Goal: Information Seeking & Learning: Find specific fact

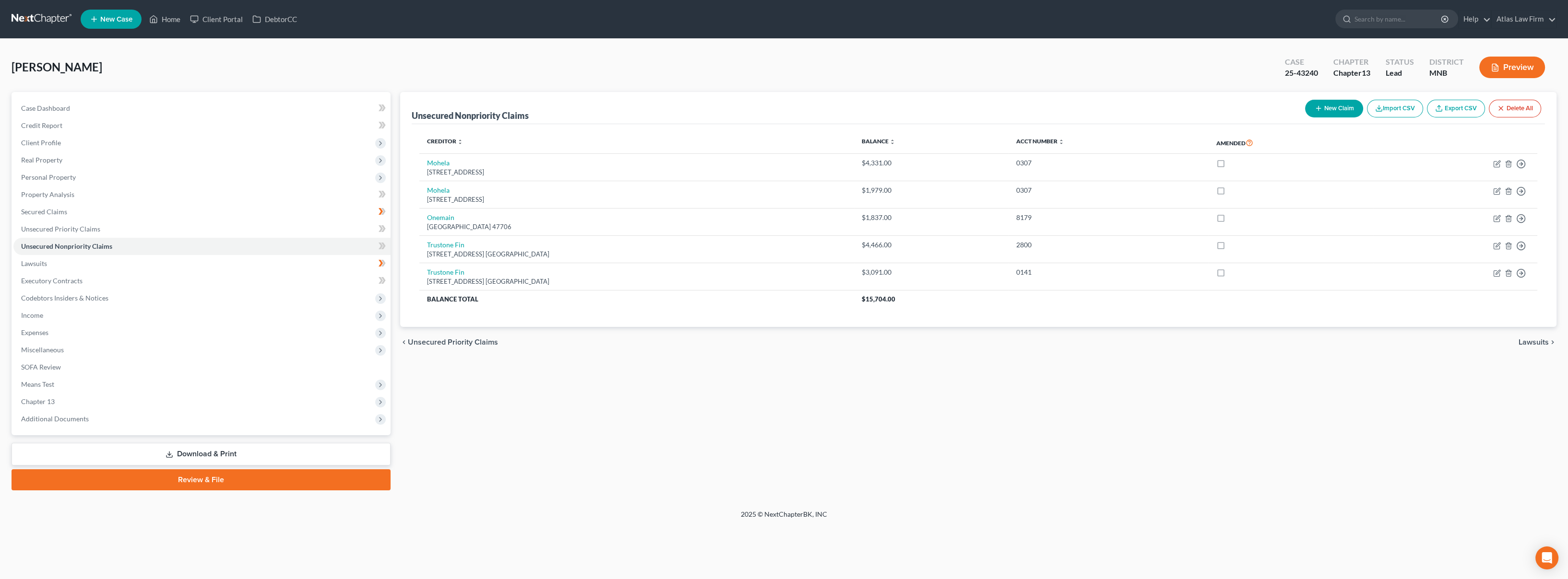
click at [34, 11] on nav "Home New Case Client Portal DebtorCC Atlas Law Firm msheridan@atlasfirm.com My …" at bounding box center [784, 19] width 1568 height 38
click at [43, 16] on link at bounding box center [42, 19] width 61 height 17
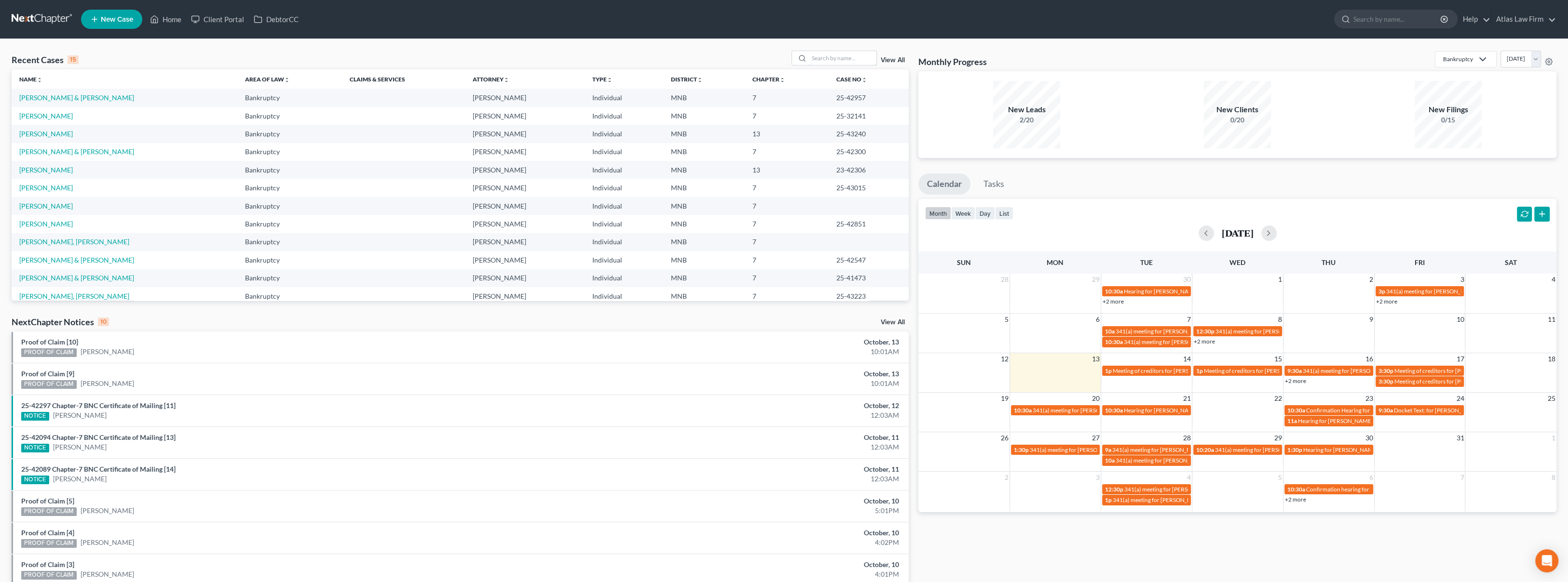
click at [842, 56] on input "search" at bounding box center [842, 58] width 67 height 14
type input "scaramuzza"
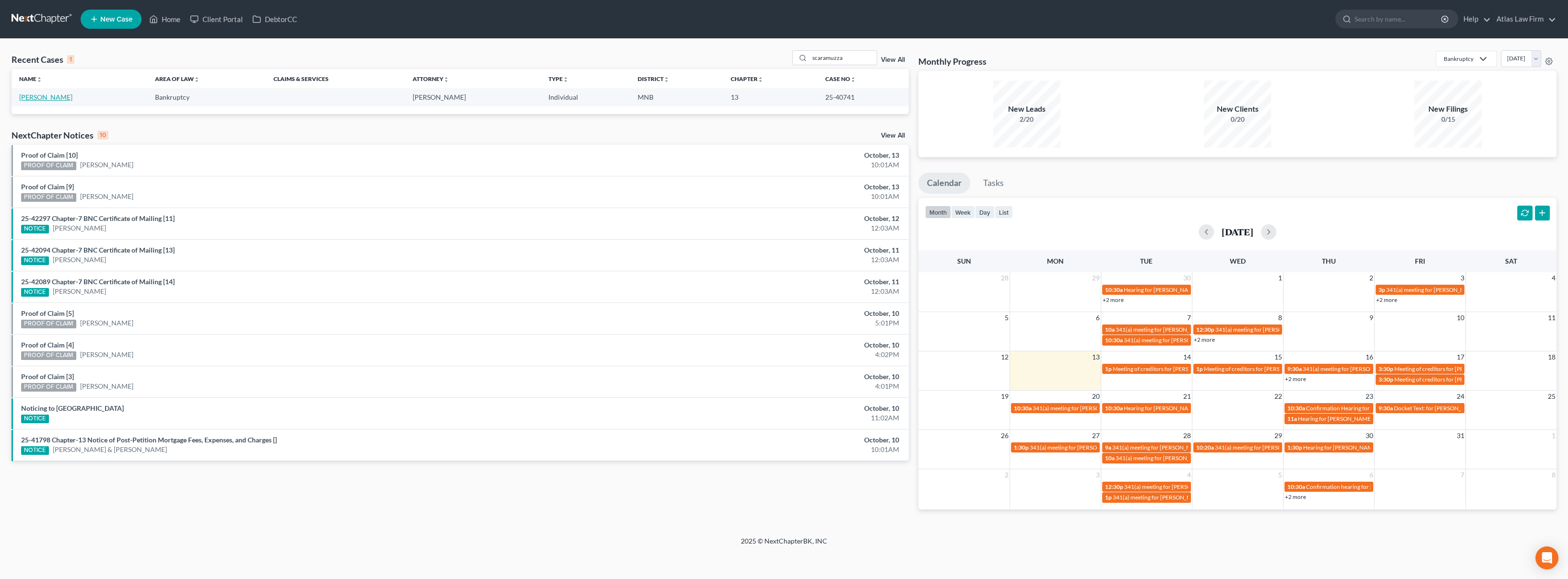
click at [44, 98] on link "[PERSON_NAME]" at bounding box center [46, 97] width 53 height 8
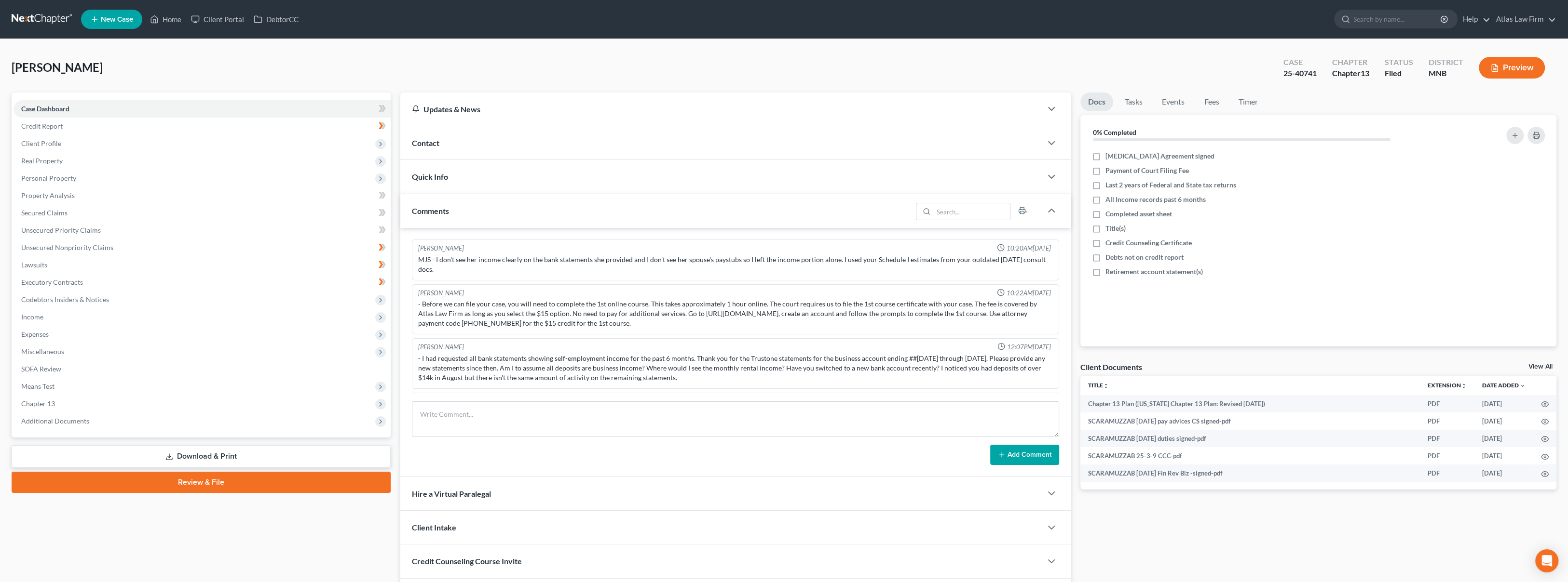
scroll to position [586, 0]
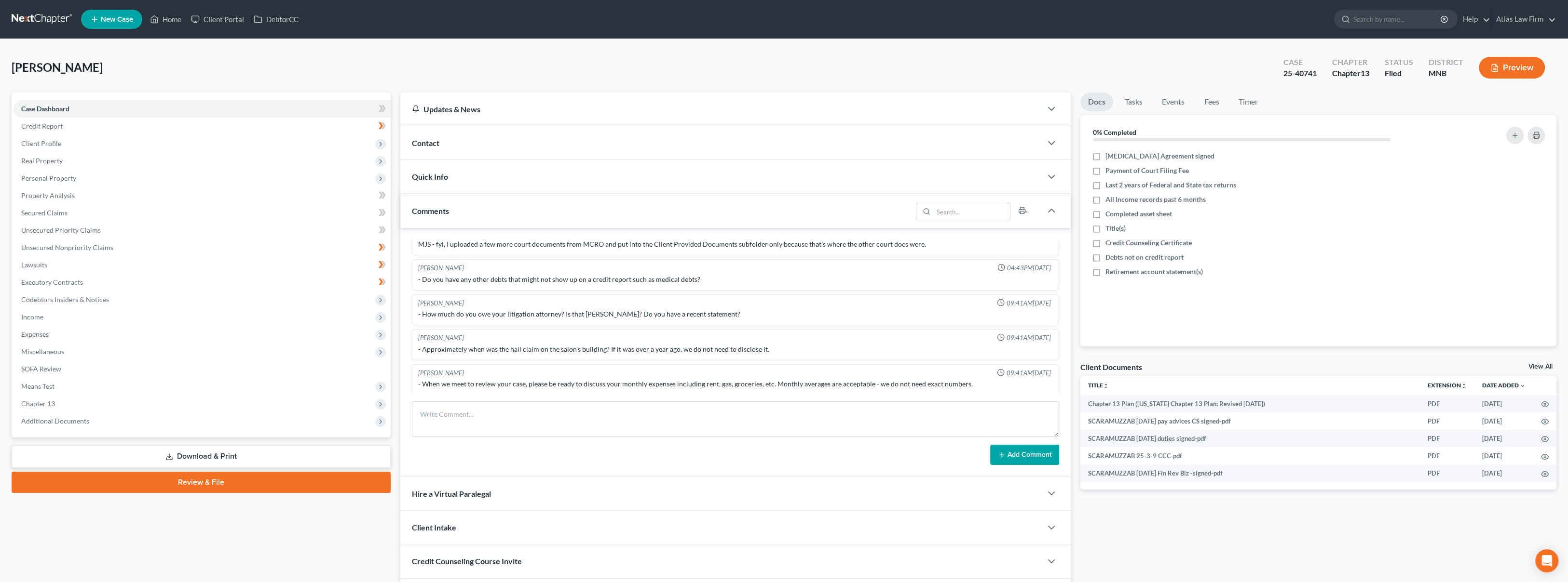
click at [125, 414] on span "Additional Documents" at bounding box center [202, 421] width 377 height 17
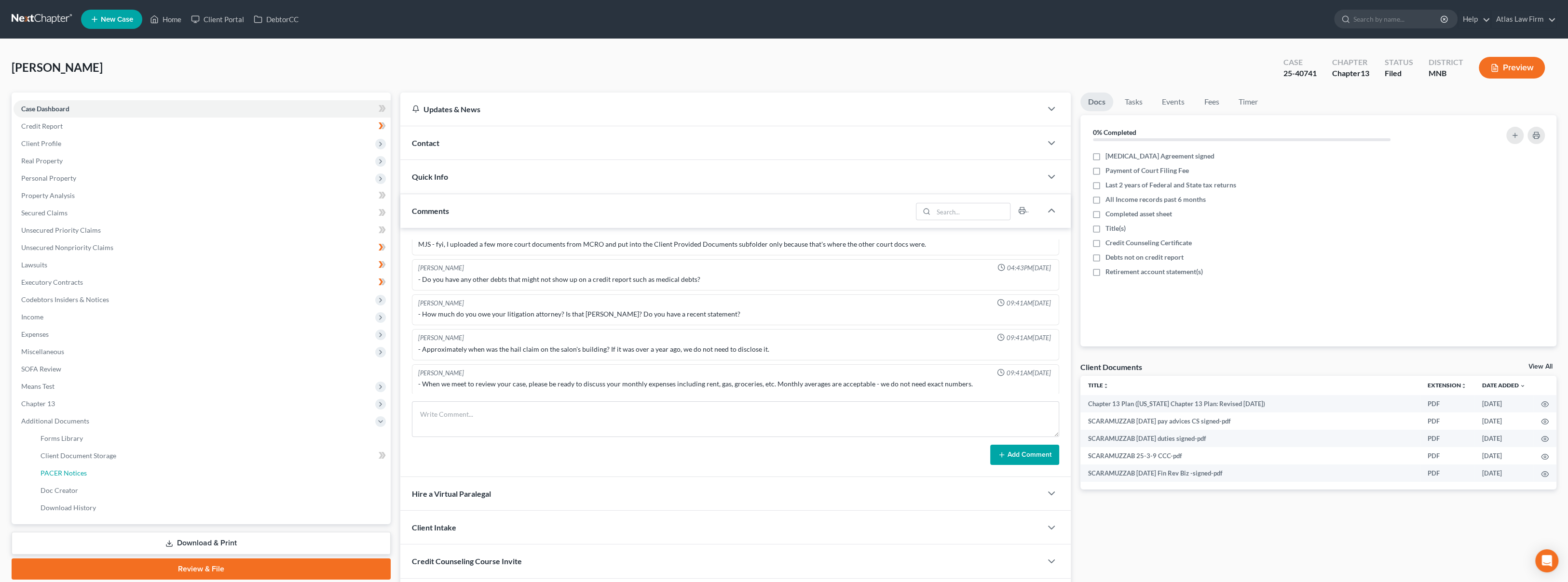
click at [135, 470] on link "PACER Notices" at bounding box center [212, 473] width 358 height 17
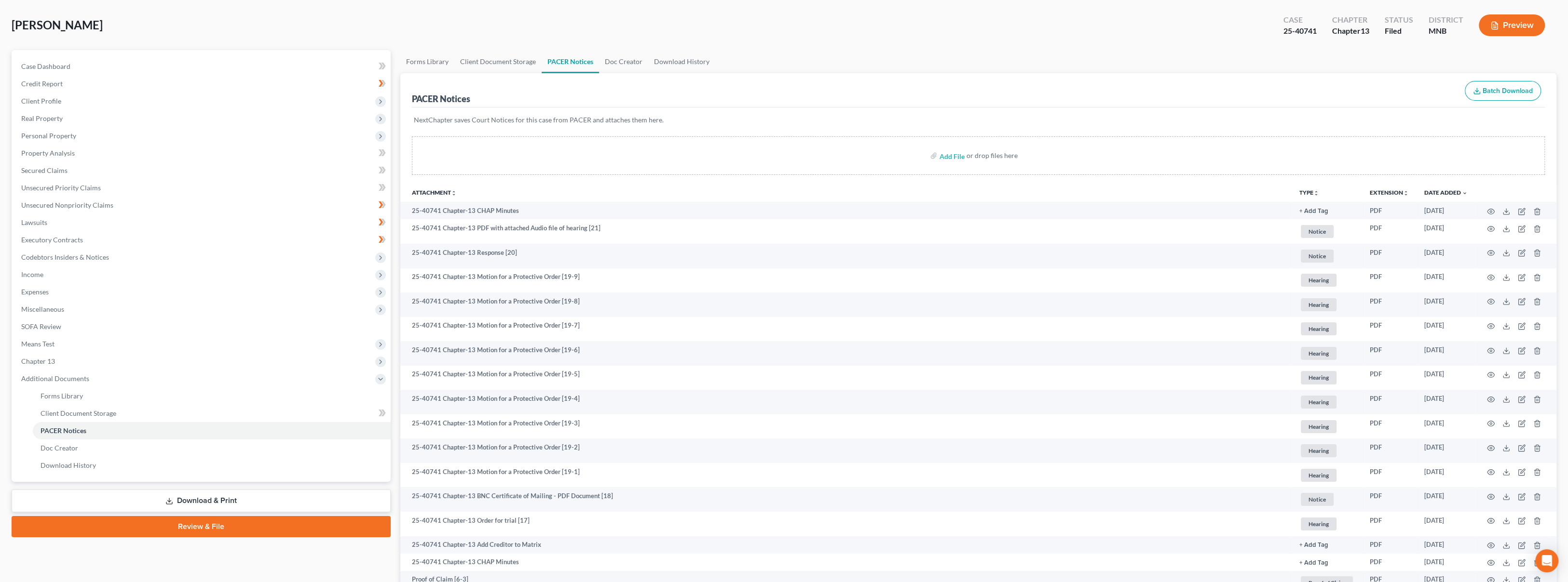
scroll to position [107, 0]
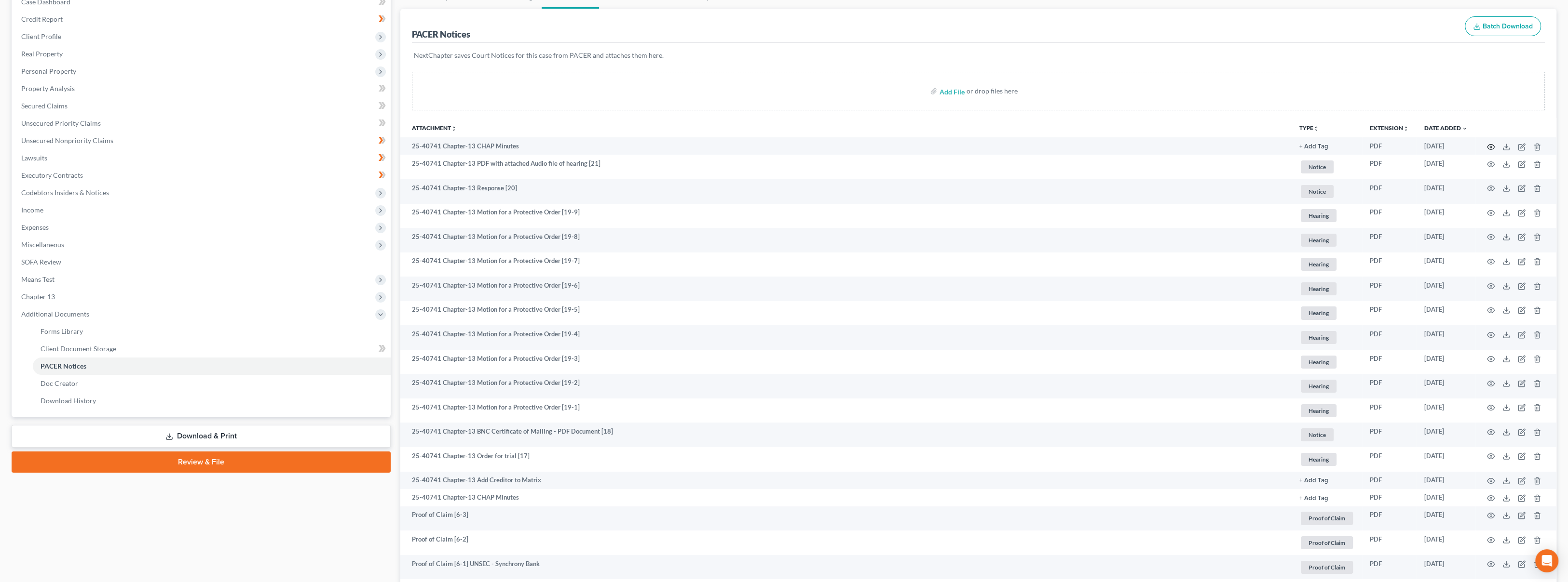
click at [1488, 144] on icon "button" at bounding box center [1490, 147] width 8 height 8
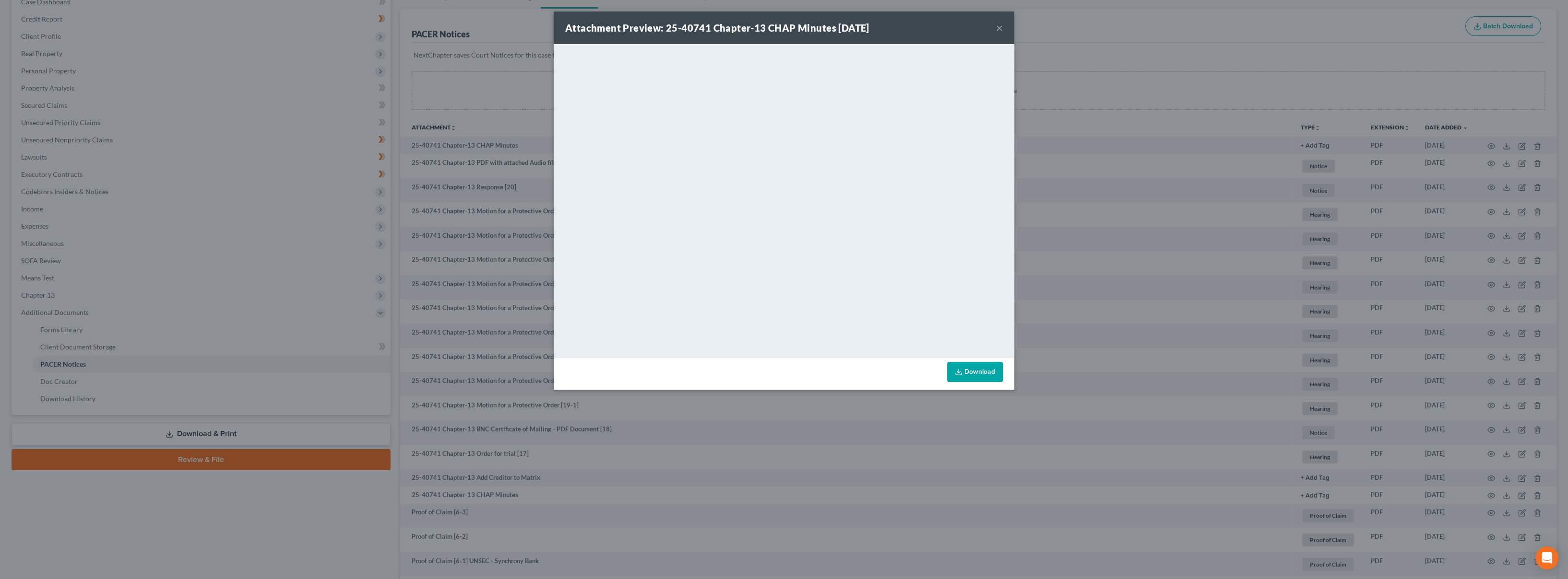
click at [996, 30] on button "×" at bounding box center [999, 27] width 7 height 12
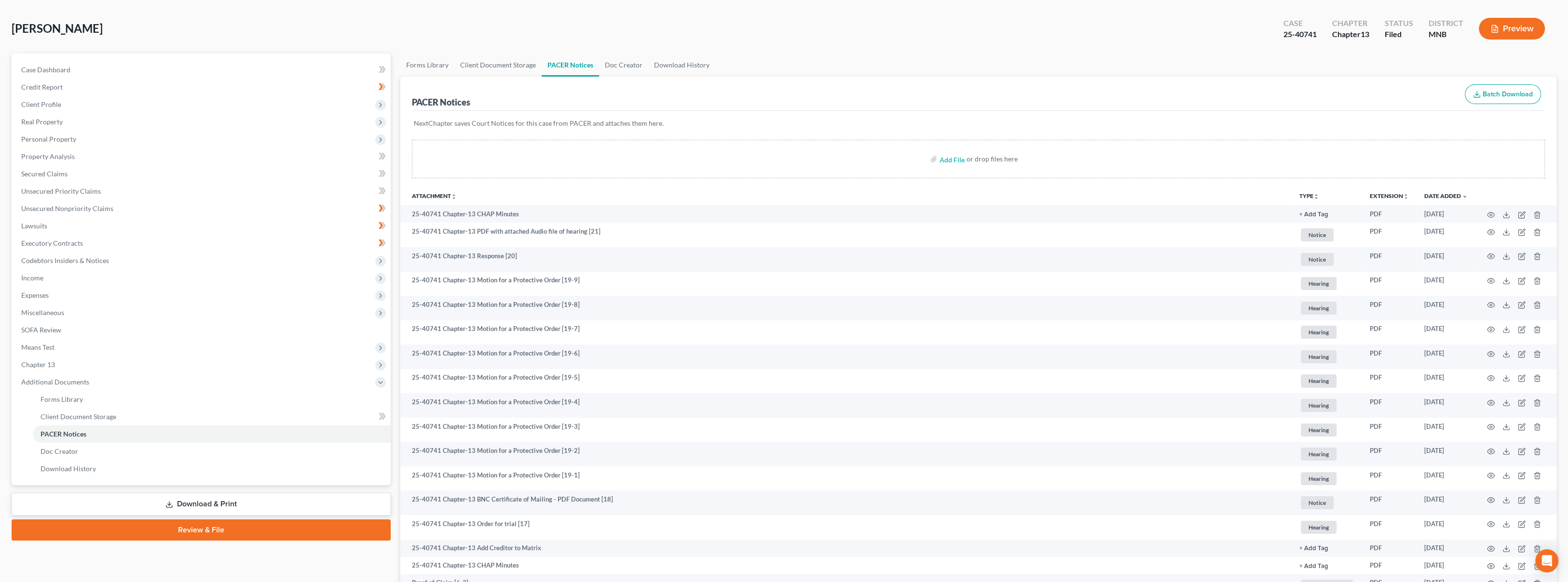
scroll to position [0, 0]
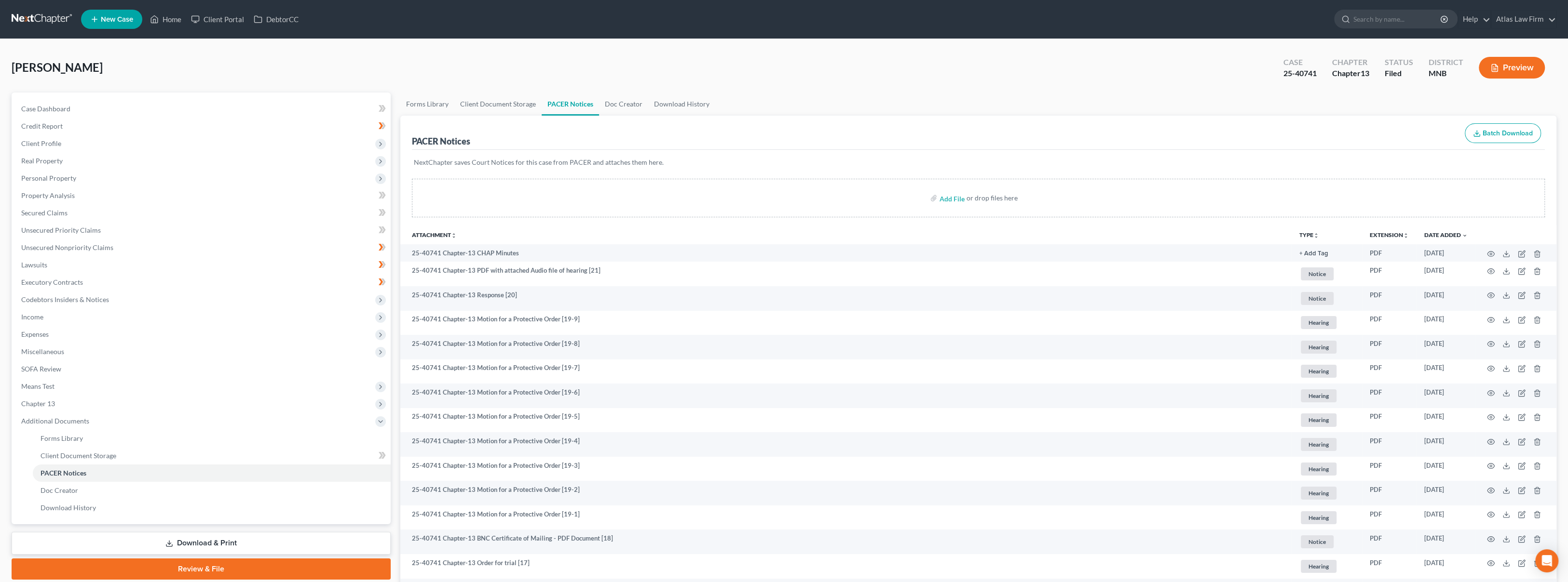
click at [879, 73] on div "[PERSON_NAME] Upgraded Case 25-40741 Chapter Chapter 13 Status [GEOGRAPHIC_DATA…" at bounding box center [784, 72] width 1545 height 42
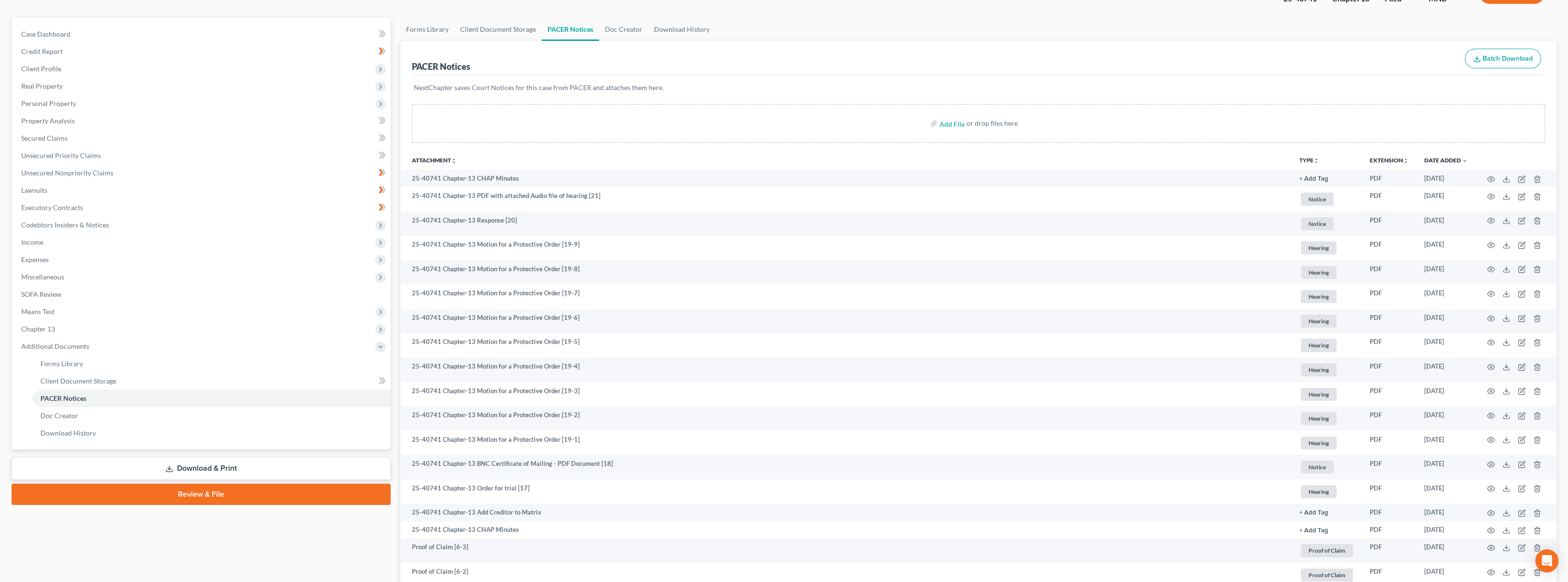
scroll to position [49, 0]
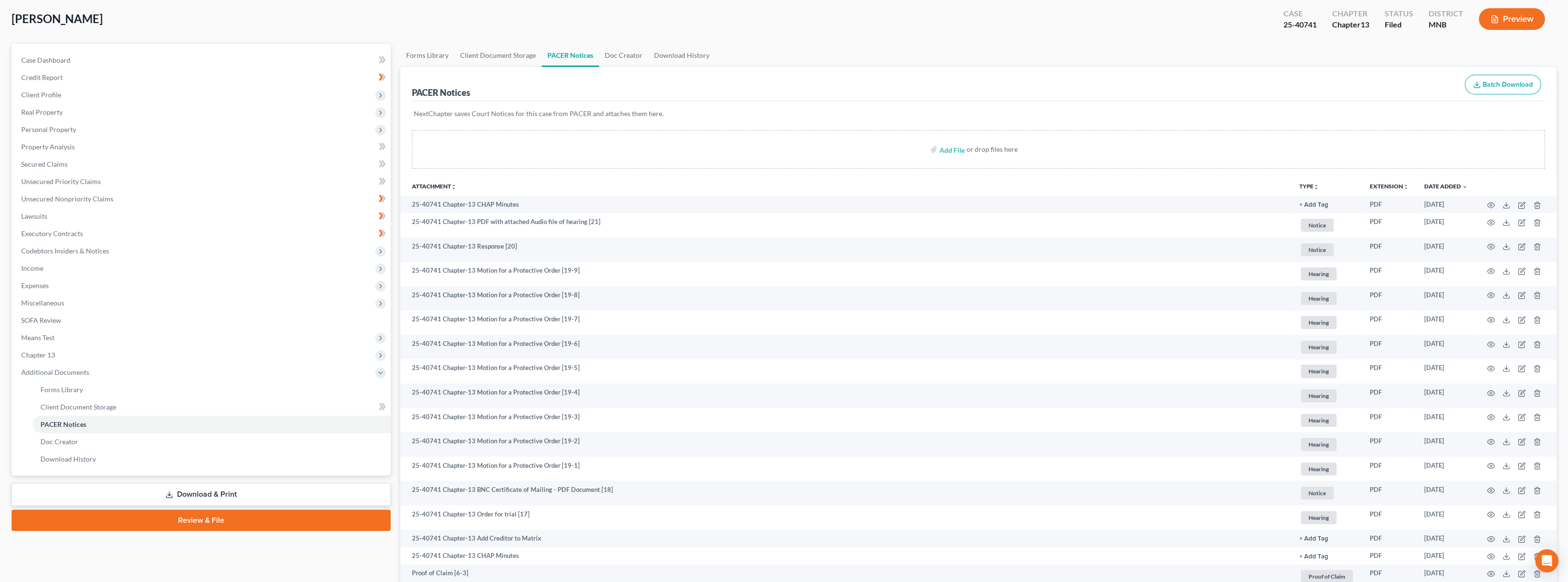
click at [1309, 184] on button "TYPE unfold_more" at bounding box center [1309, 186] width 20 height 6
click at [1327, 336] on link "Proof of Claim" at bounding box center [1345, 339] width 91 height 17
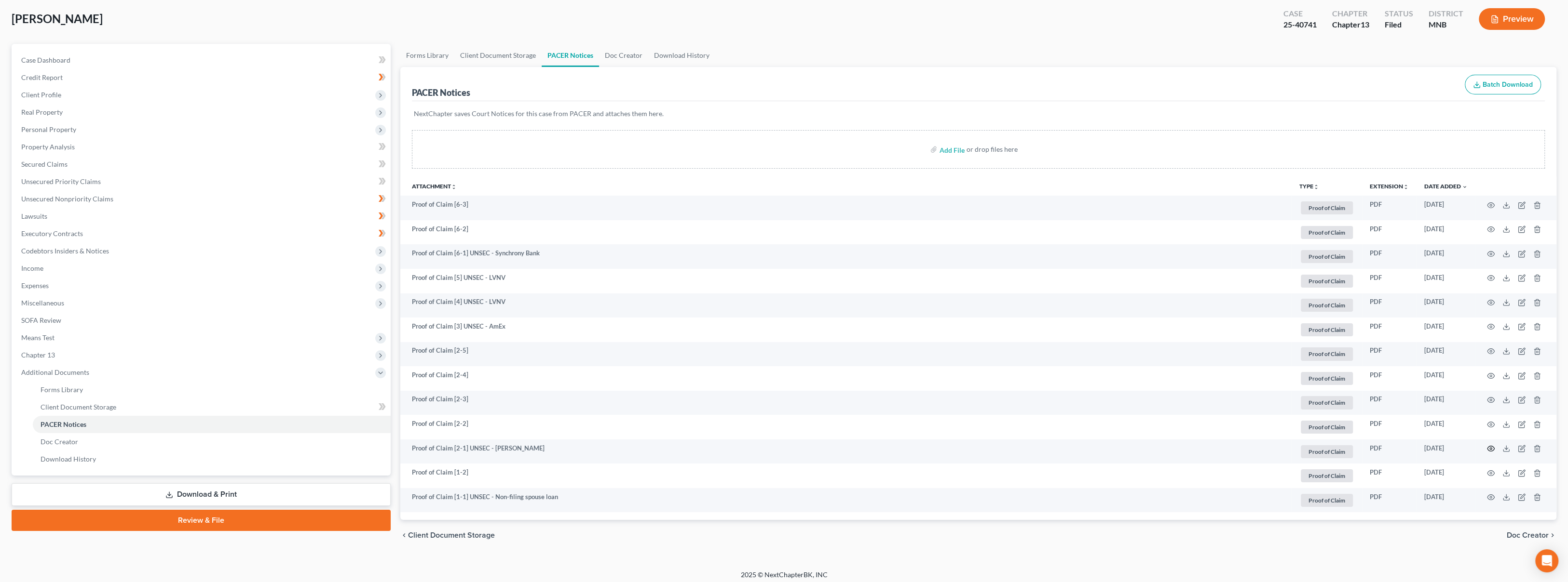
click at [1488, 449] on icon "button" at bounding box center [1490, 449] width 8 height 8
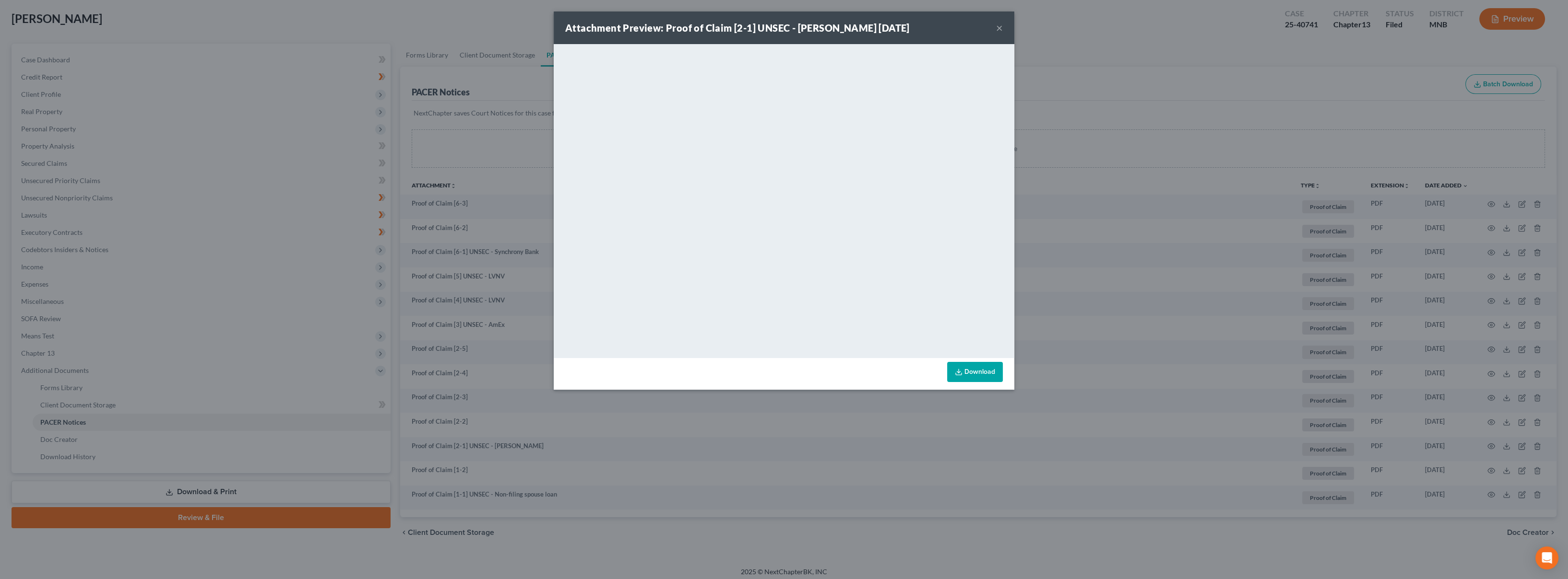
click at [998, 28] on button "×" at bounding box center [999, 27] width 7 height 12
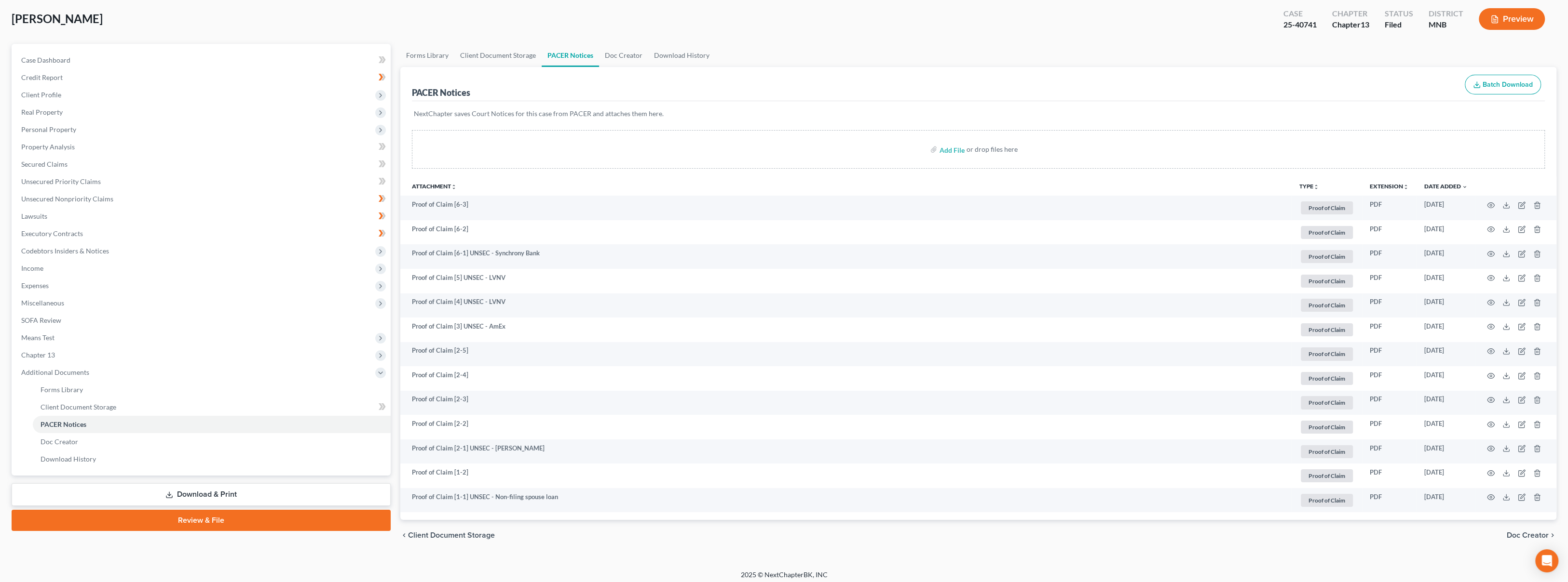
click at [1310, 183] on button "TYPE unfold_more" at bounding box center [1309, 186] width 20 height 6
click at [1315, 199] on link "NONE" at bounding box center [1345, 201] width 91 height 17
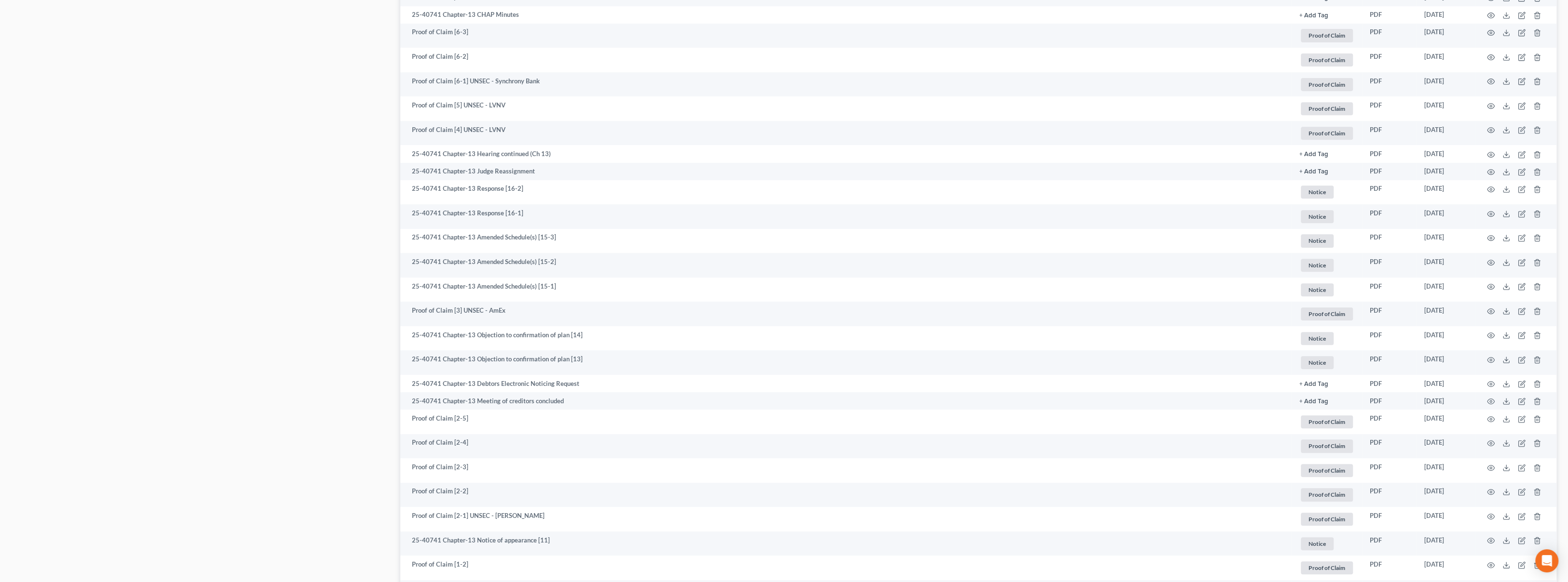
scroll to position [584, 0]
click at [1492, 292] on icon "button" at bounding box center [1490, 292] width 8 height 8
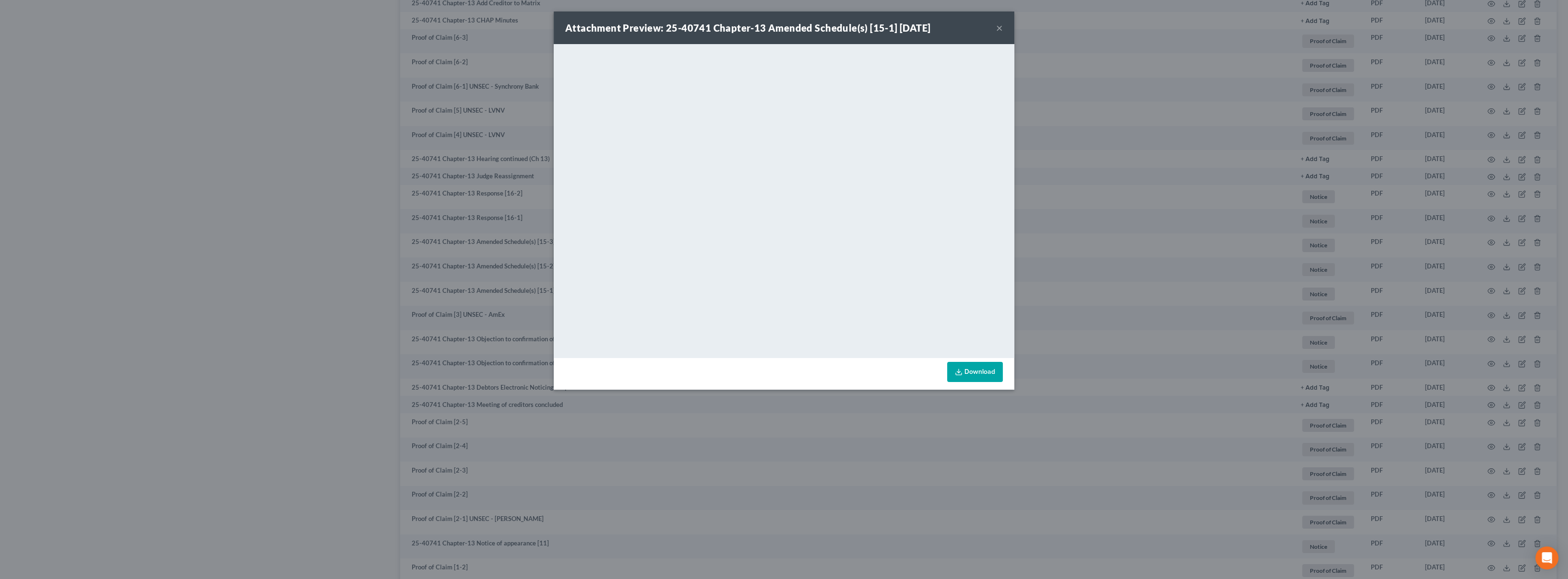
click at [911, 31] on strong "Attachment Preview: 25-40741 Chapter-13 Amended Schedule(s) [15-1] [DATE]" at bounding box center [748, 27] width 365 height 12
click at [1001, 30] on button "×" at bounding box center [999, 27] width 7 height 12
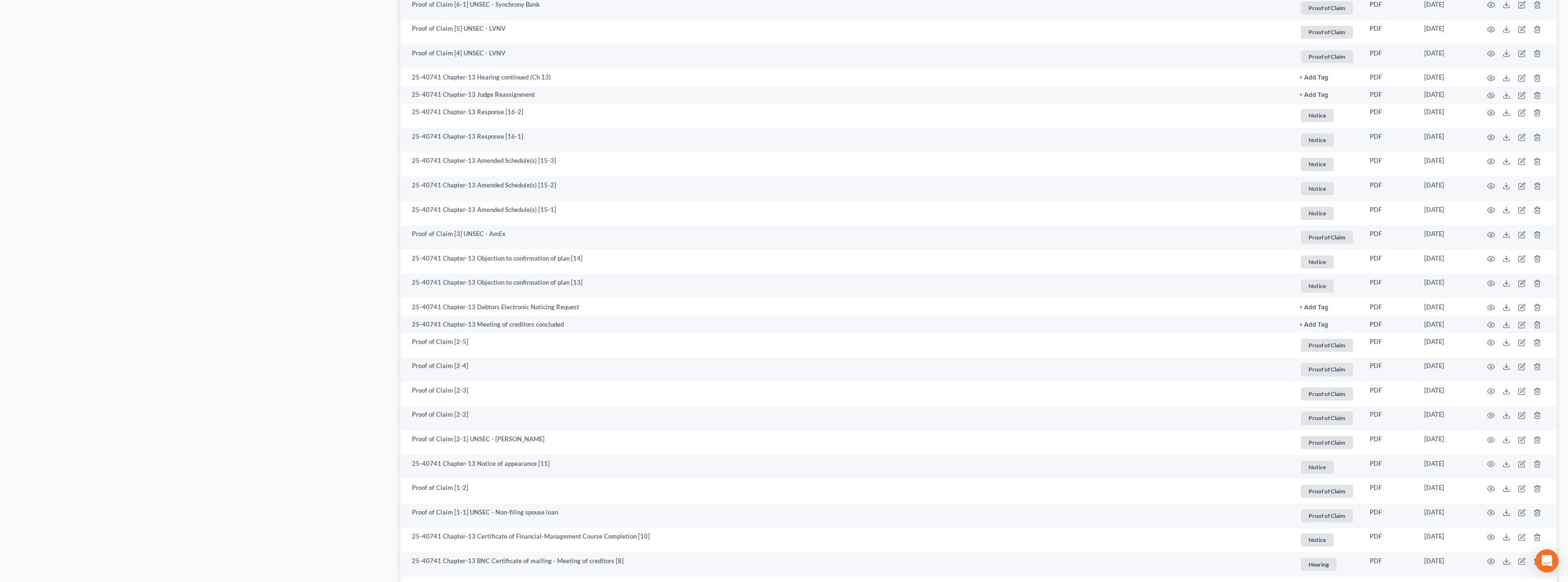
scroll to position [638, 0]
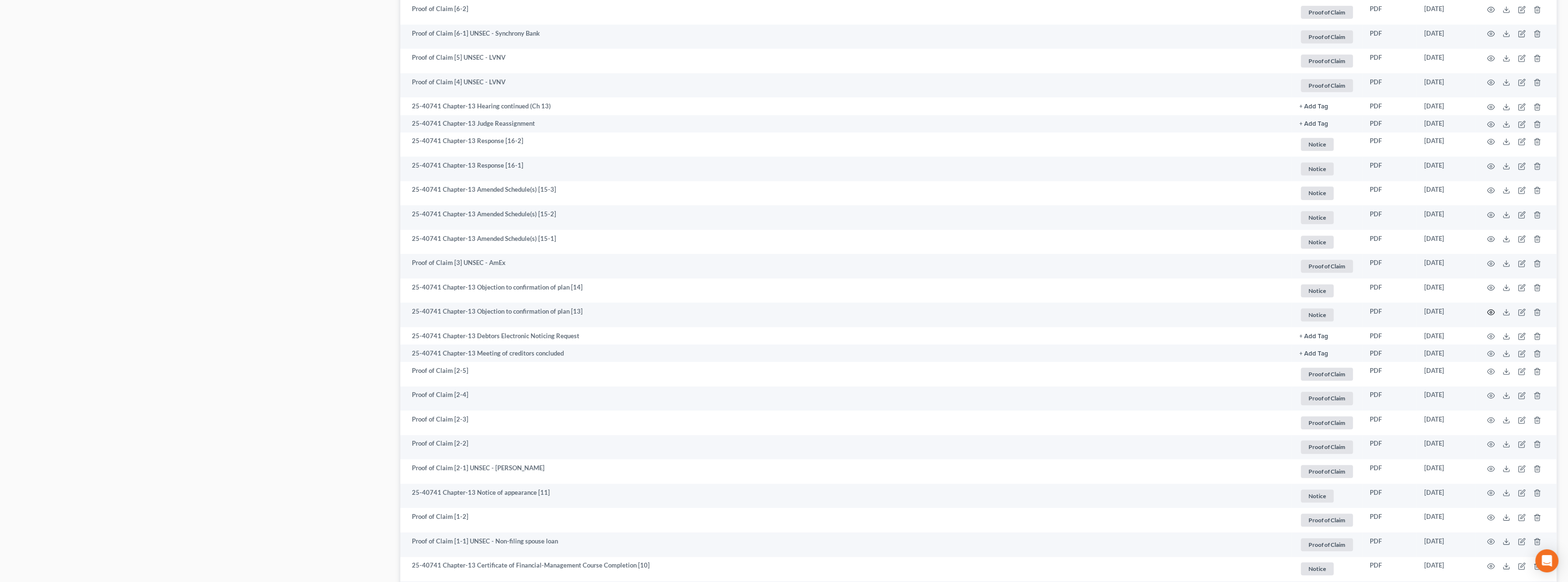
click at [1490, 312] on circle "button" at bounding box center [1490, 312] width 2 height 2
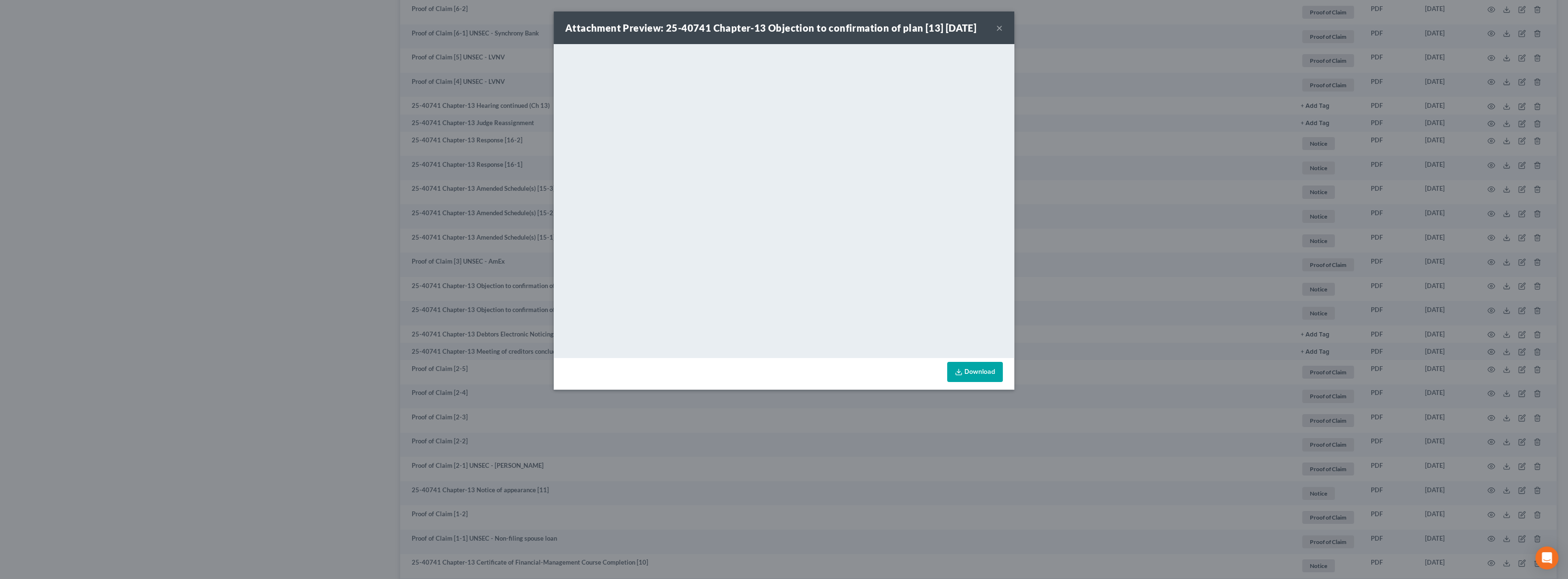
click at [996, 30] on button "×" at bounding box center [999, 27] width 7 height 12
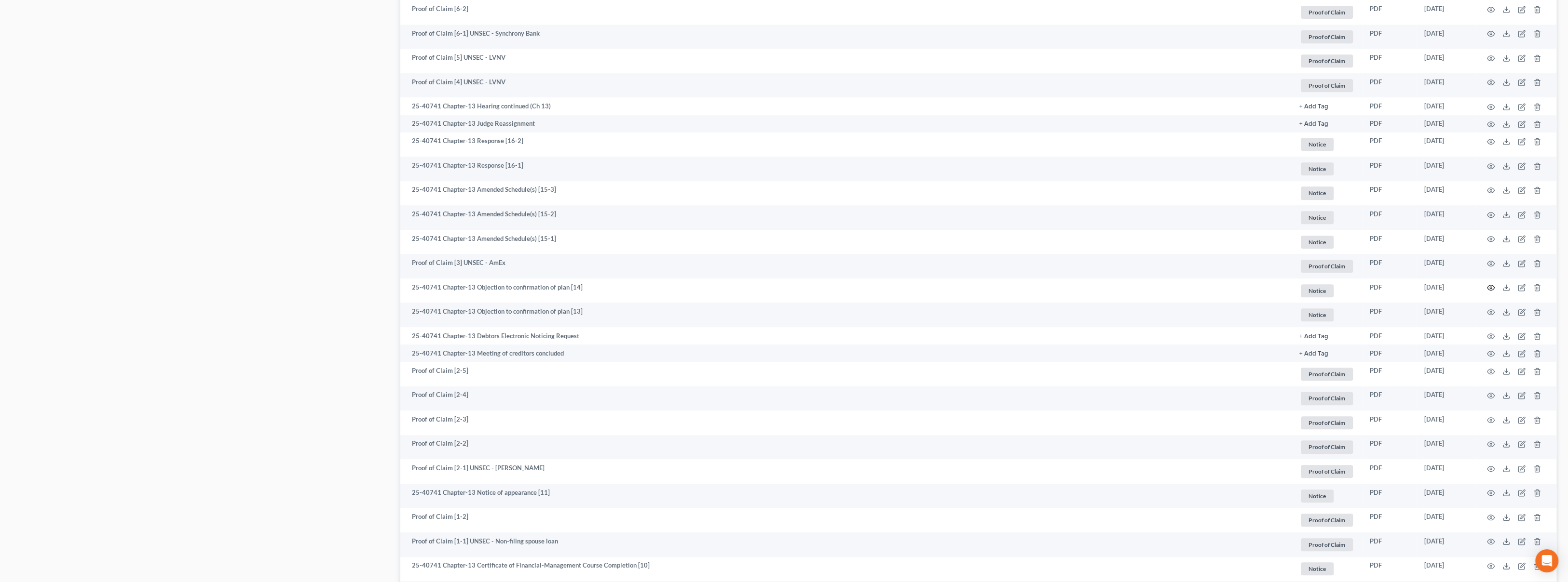
click at [1490, 285] on icon "button" at bounding box center [1491, 288] width 7 height 6
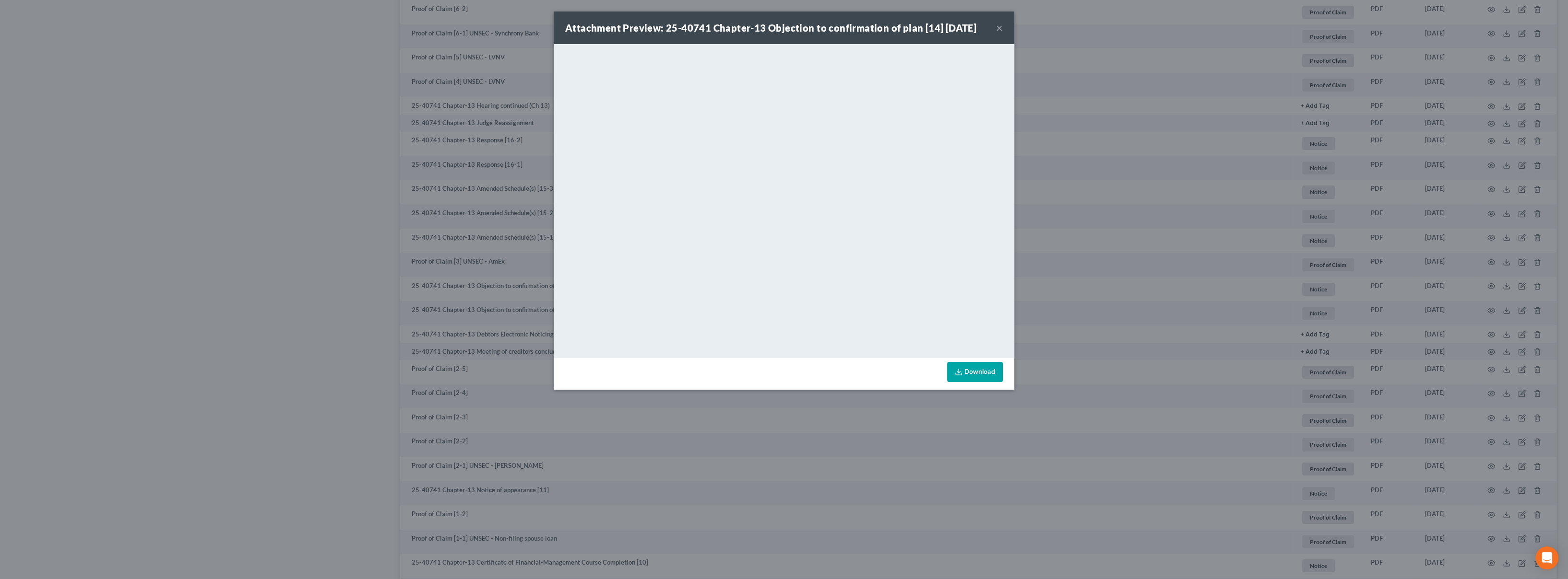
click at [997, 29] on button "×" at bounding box center [999, 27] width 7 height 12
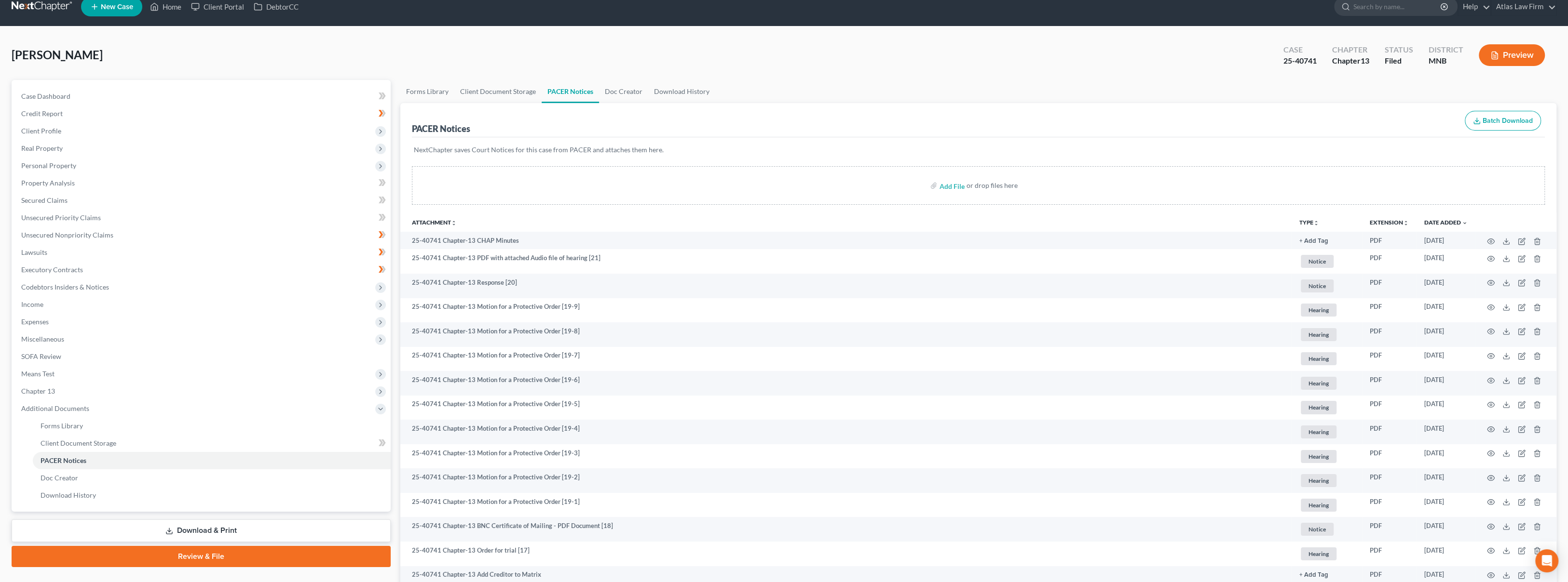
scroll to position [0, 0]
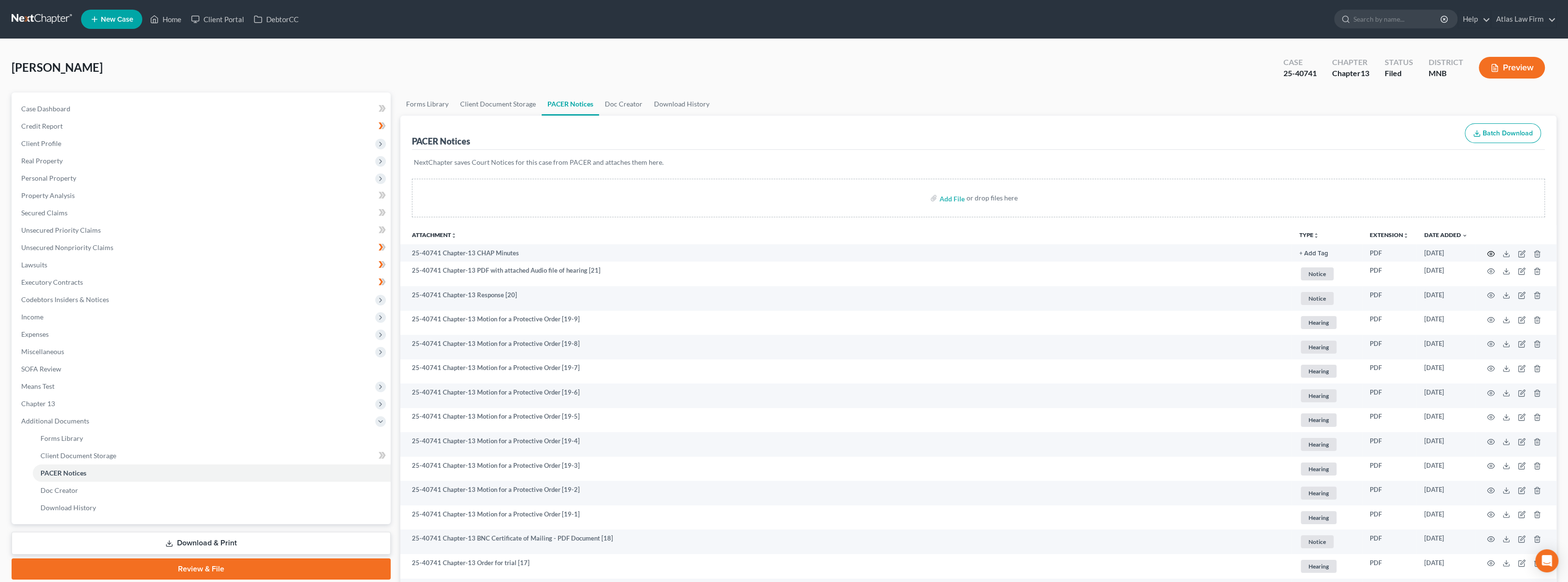
click at [1488, 253] on icon "button" at bounding box center [1490, 254] width 8 height 8
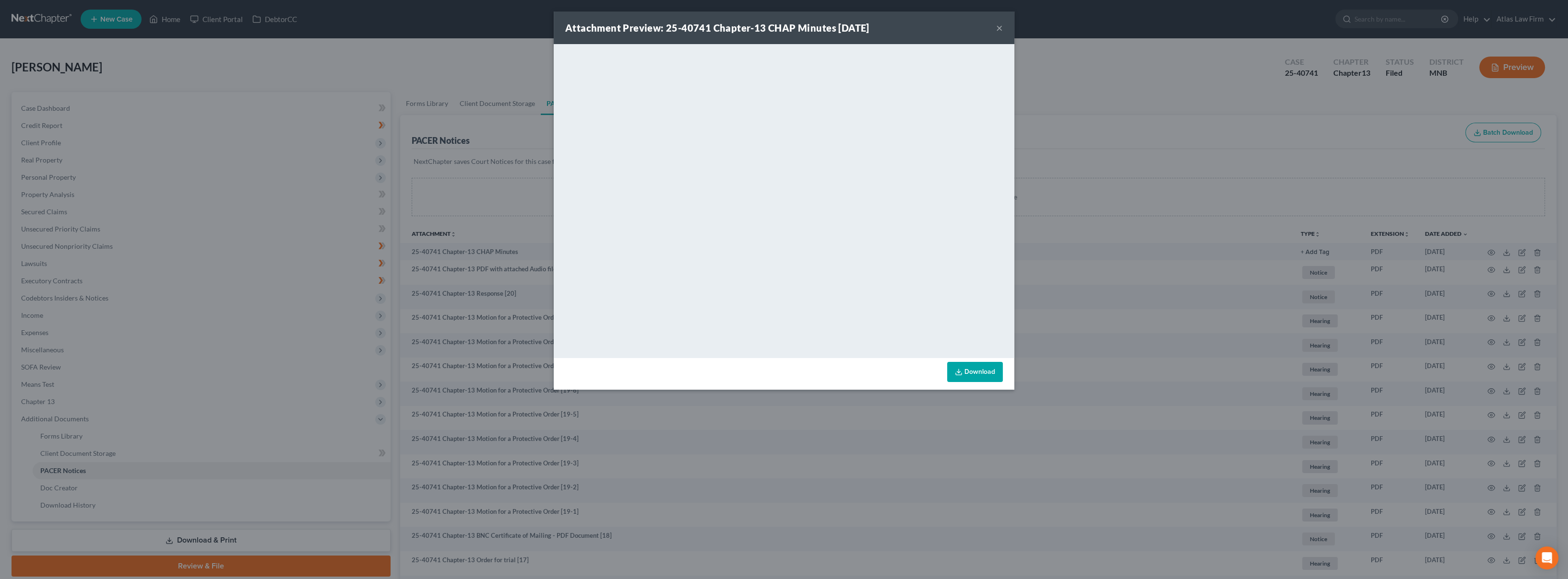
drag, startPoint x: 903, startPoint y: 24, endPoint x: 897, endPoint y: 30, distance: 8.5
click at [903, 24] on div "Attachment Preview: 25-40741 Chapter-13 CHAP Minutes [DATE] ×" at bounding box center [784, 28] width 461 height 33
click at [1001, 29] on button "×" at bounding box center [999, 27] width 7 height 12
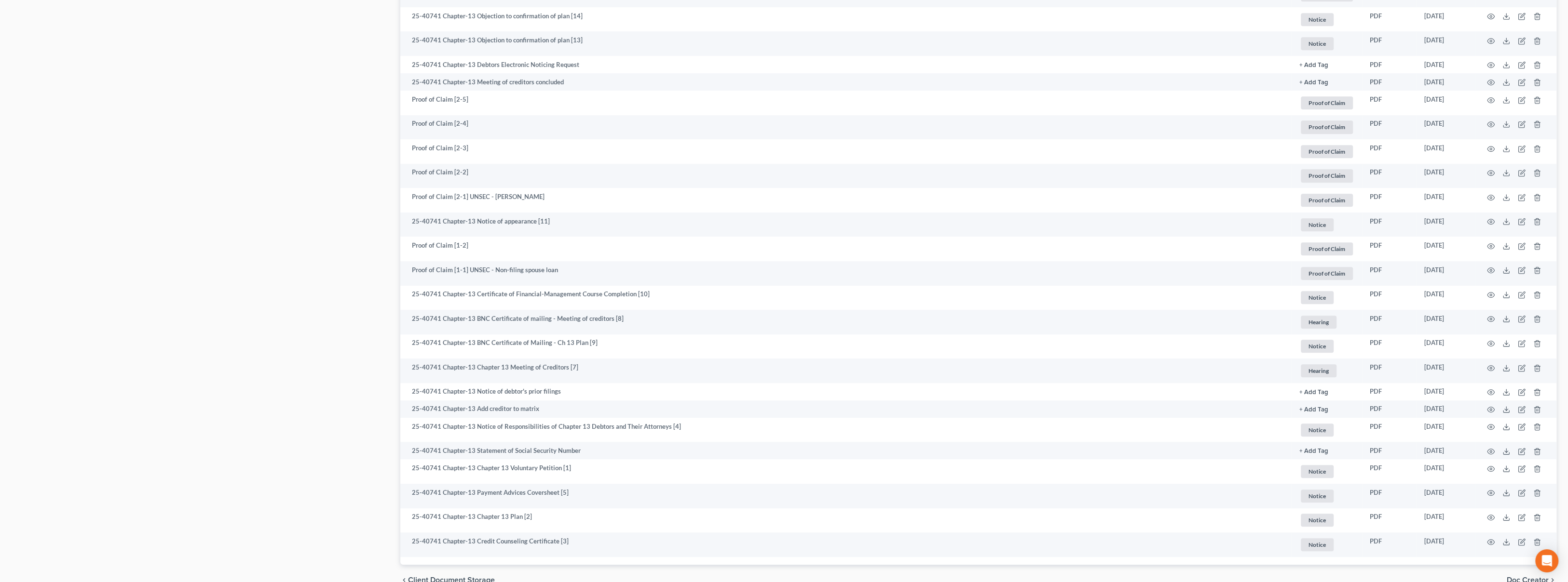
scroll to position [959, 0]
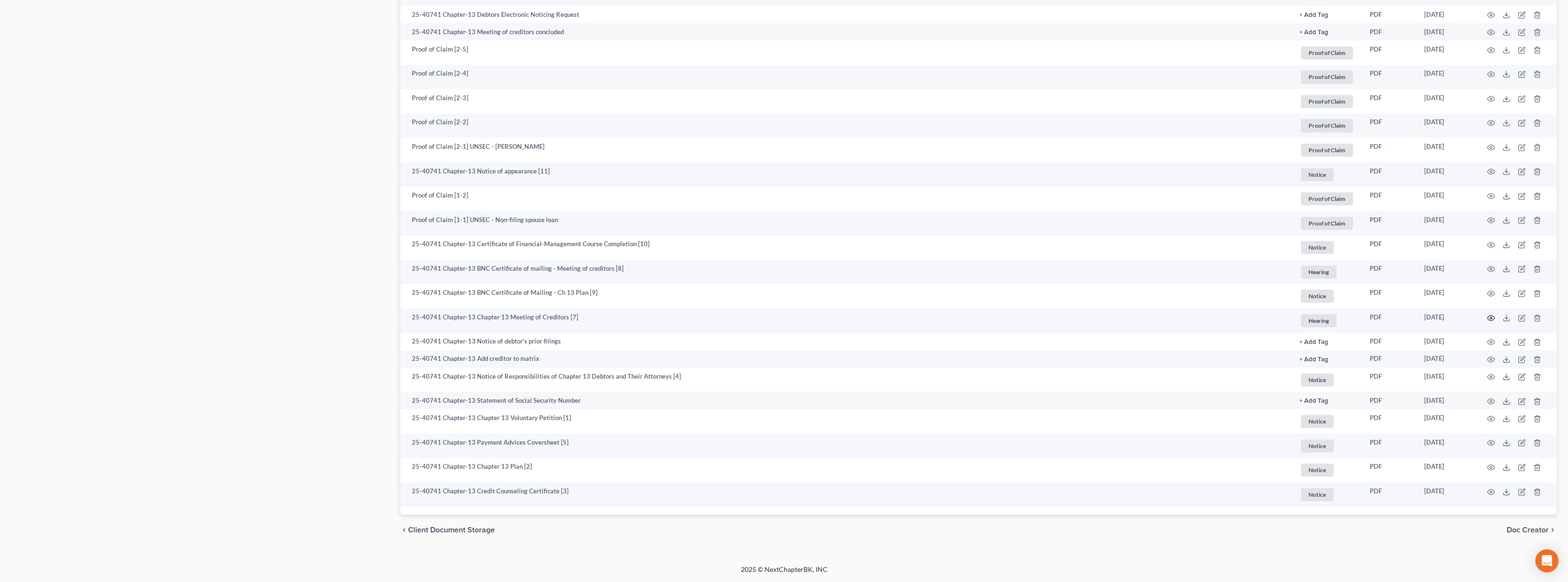
click at [1488, 319] on icon "button" at bounding box center [1491, 318] width 7 height 6
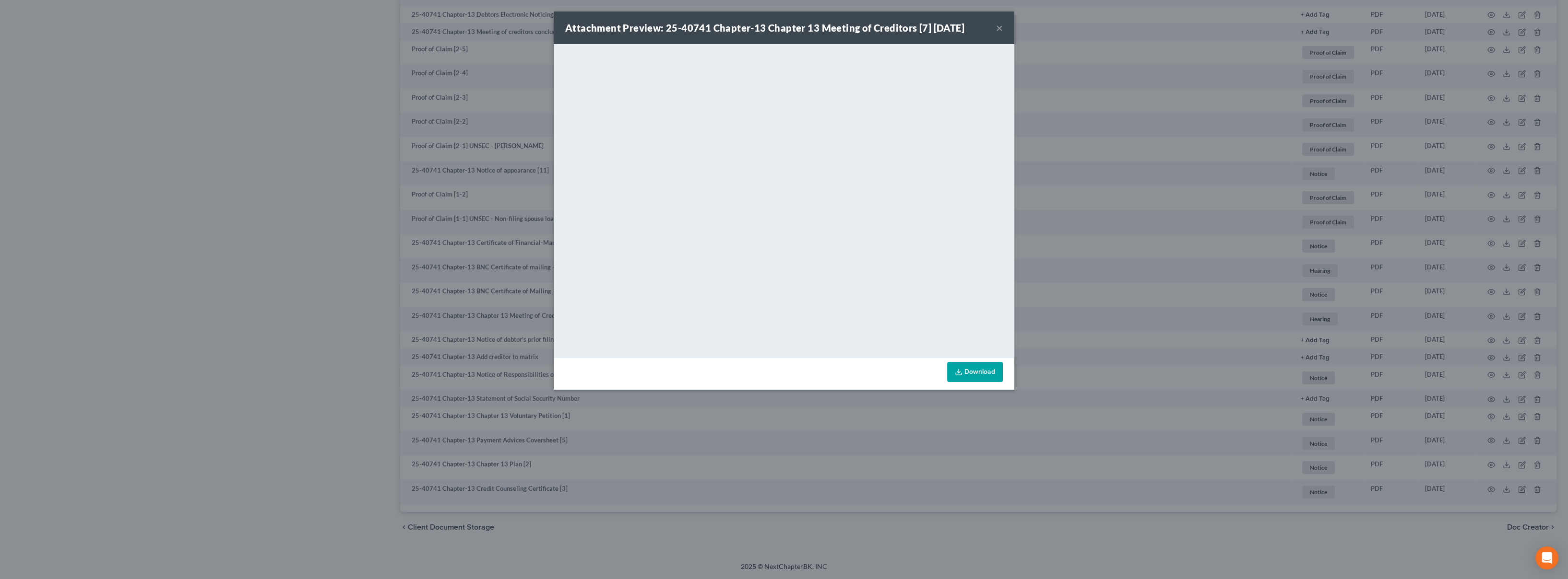
click at [999, 28] on button "×" at bounding box center [999, 27] width 7 height 12
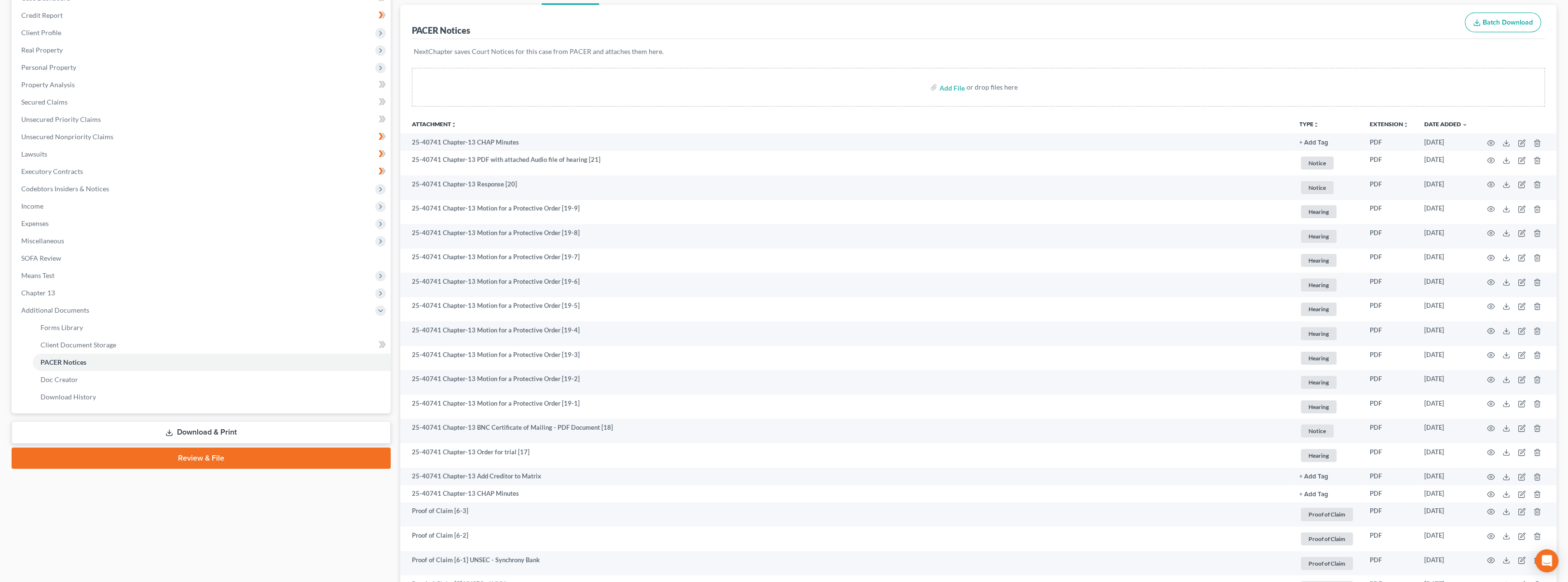
scroll to position [267, 0]
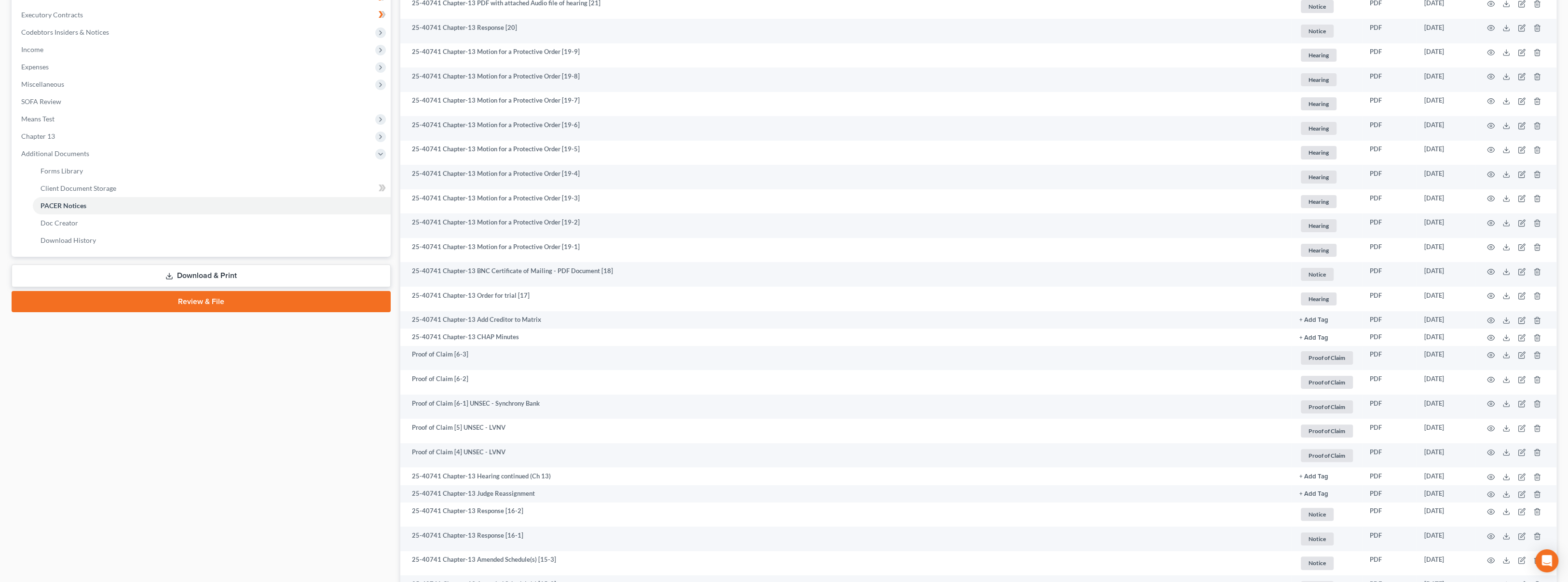
click at [288, 350] on div "Case Dashboard Payments Invoices Payments Payments Credit Report Client Profile" at bounding box center [201, 531] width 388 height 1412
